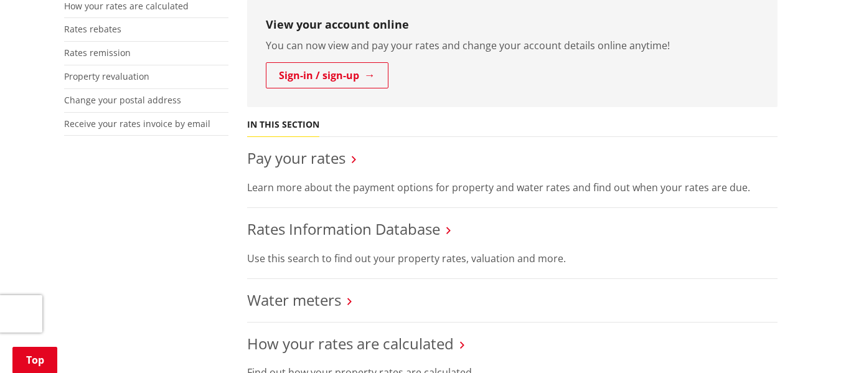
scroll to position [374, 0]
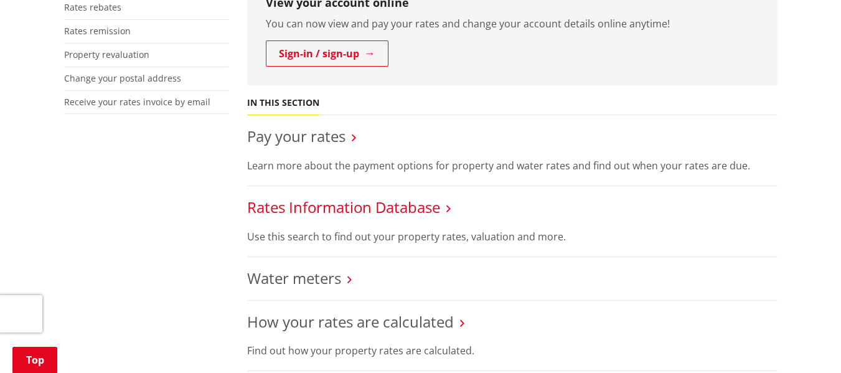
click at [352, 204] on link "Rates Information Database" at bounding box center [343, 207] width 193 height 21
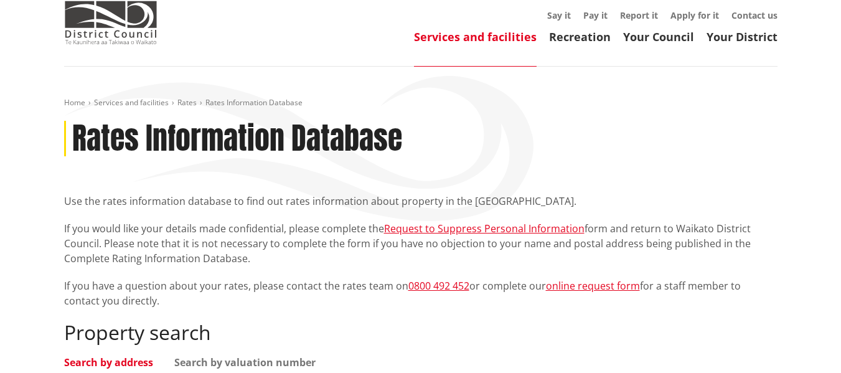
scroll to position [249, 0]
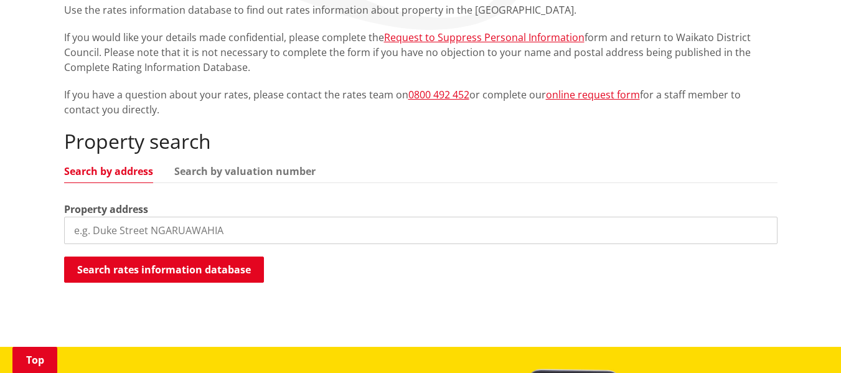
click at [146, 227] on input "search" at bounding box center [421, 230] width 714 height 27
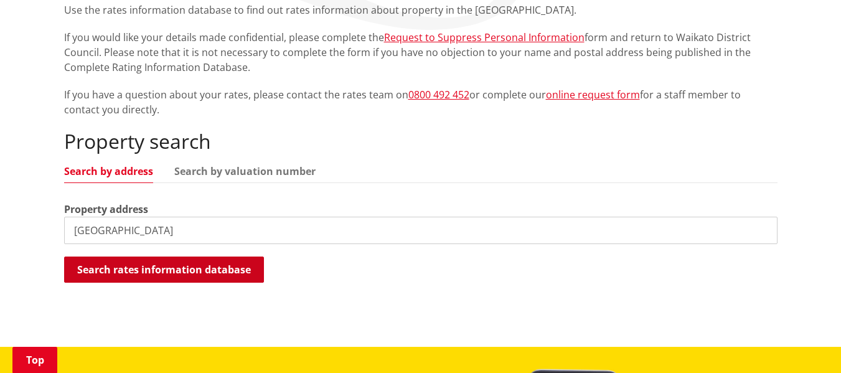
type input "[GEOGRAPHIC_DATA]"
click at [174, 271] on button "Search rates information database" at bounding box center [164, 270] width 200 height 26
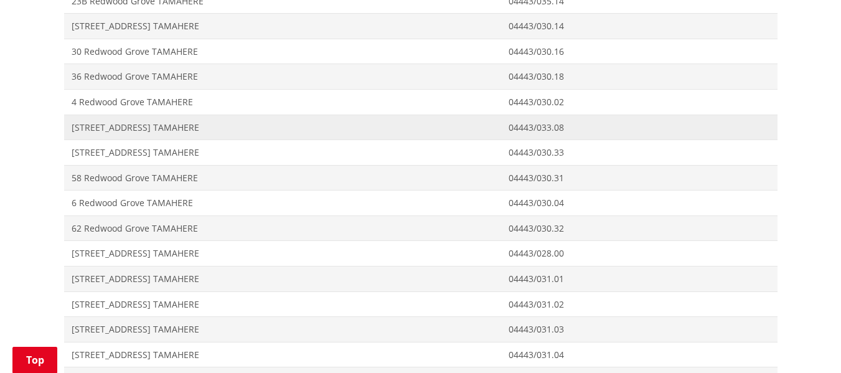
scroll to position [809, 0]
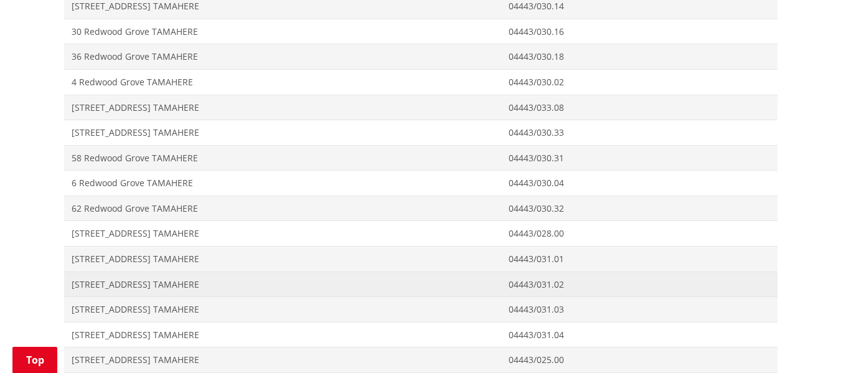
click at [536, 279] on span "04443/031.02" at bounding box center [640, 284] width 262 height 12
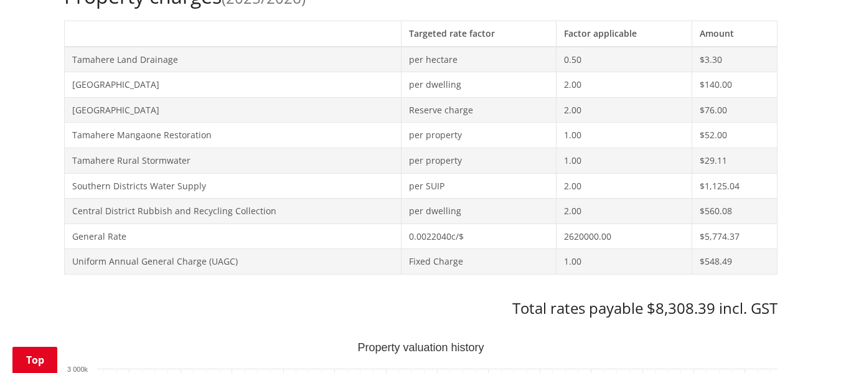
scroll to position [623, 0]
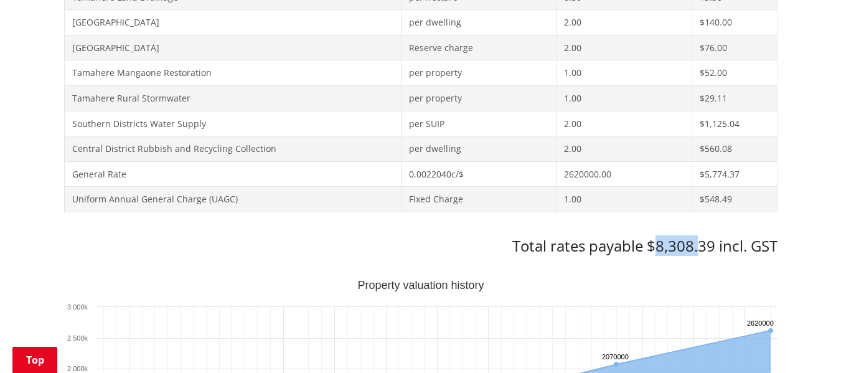
drag, startPoint x: 652, startPoint y: 242, endPoint x: 697, endPoint y: 244, distance: 45.5
click at [697, 244] on h3 "Total rates payable $8,308.39 incl. GST" at bounding box center [421, 246] width 714 height 18
